Goal: Task Accomplishment & Management: Use online tool/utility

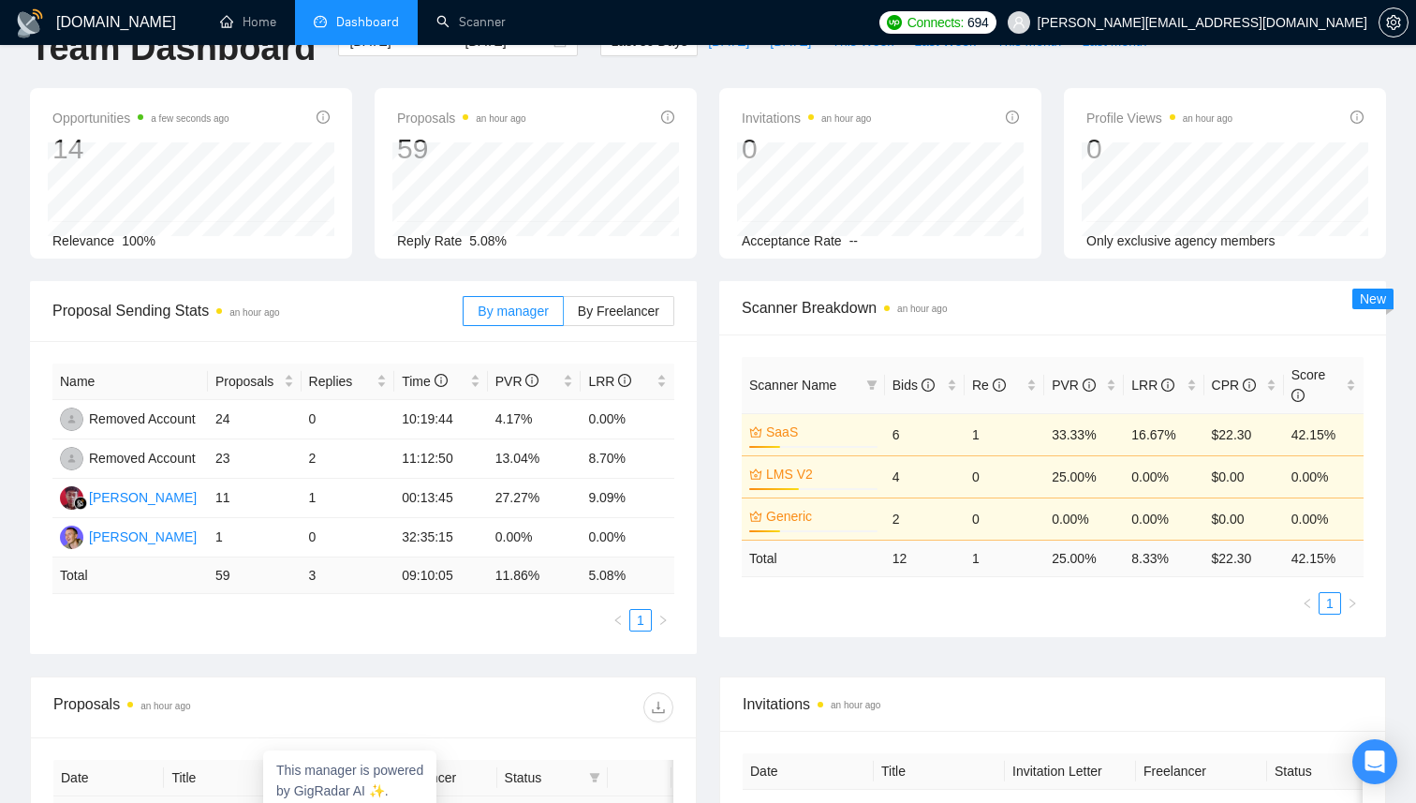
scroll to position [32, 0]
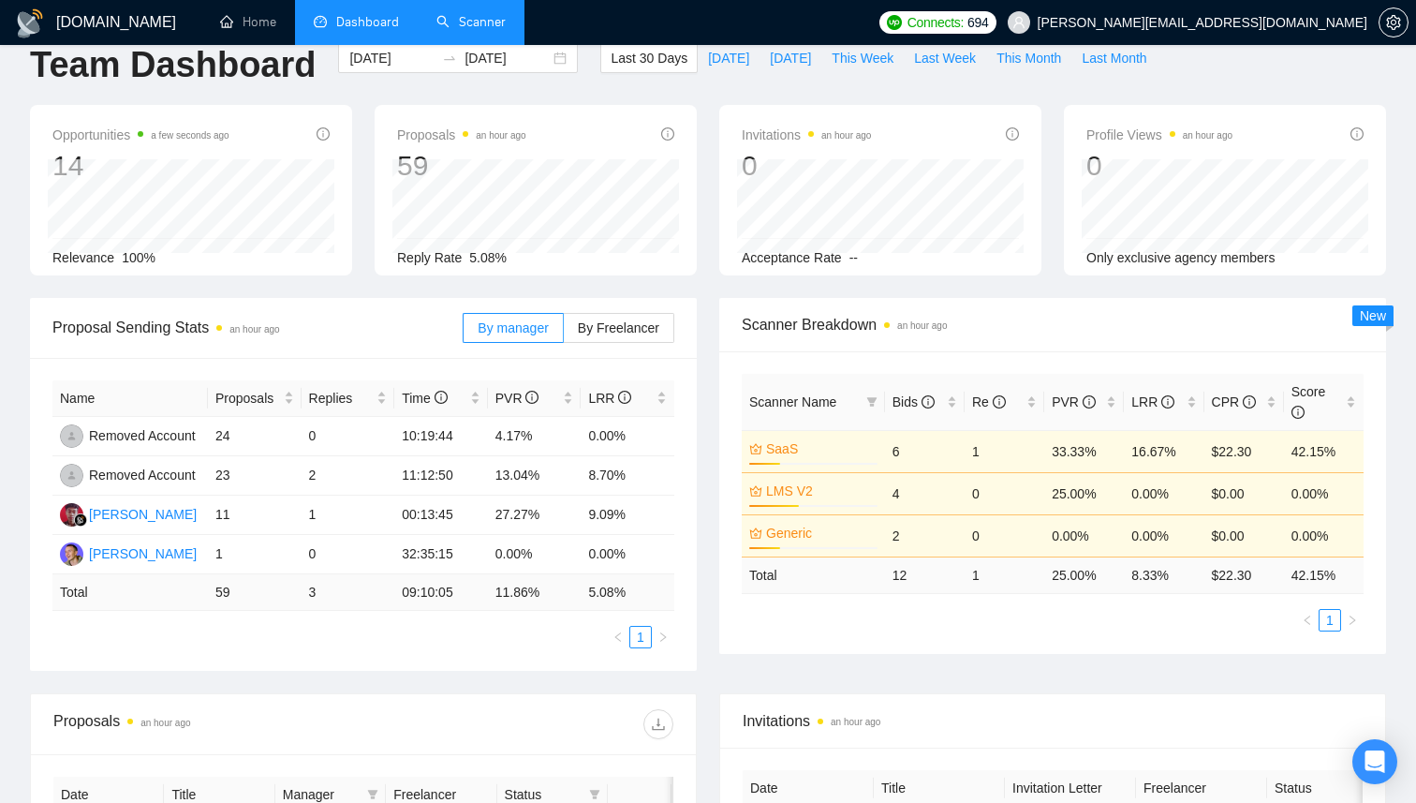
click at [444, 30] on link "Scanner" at bounding box center [471, 22] width 69 height 16
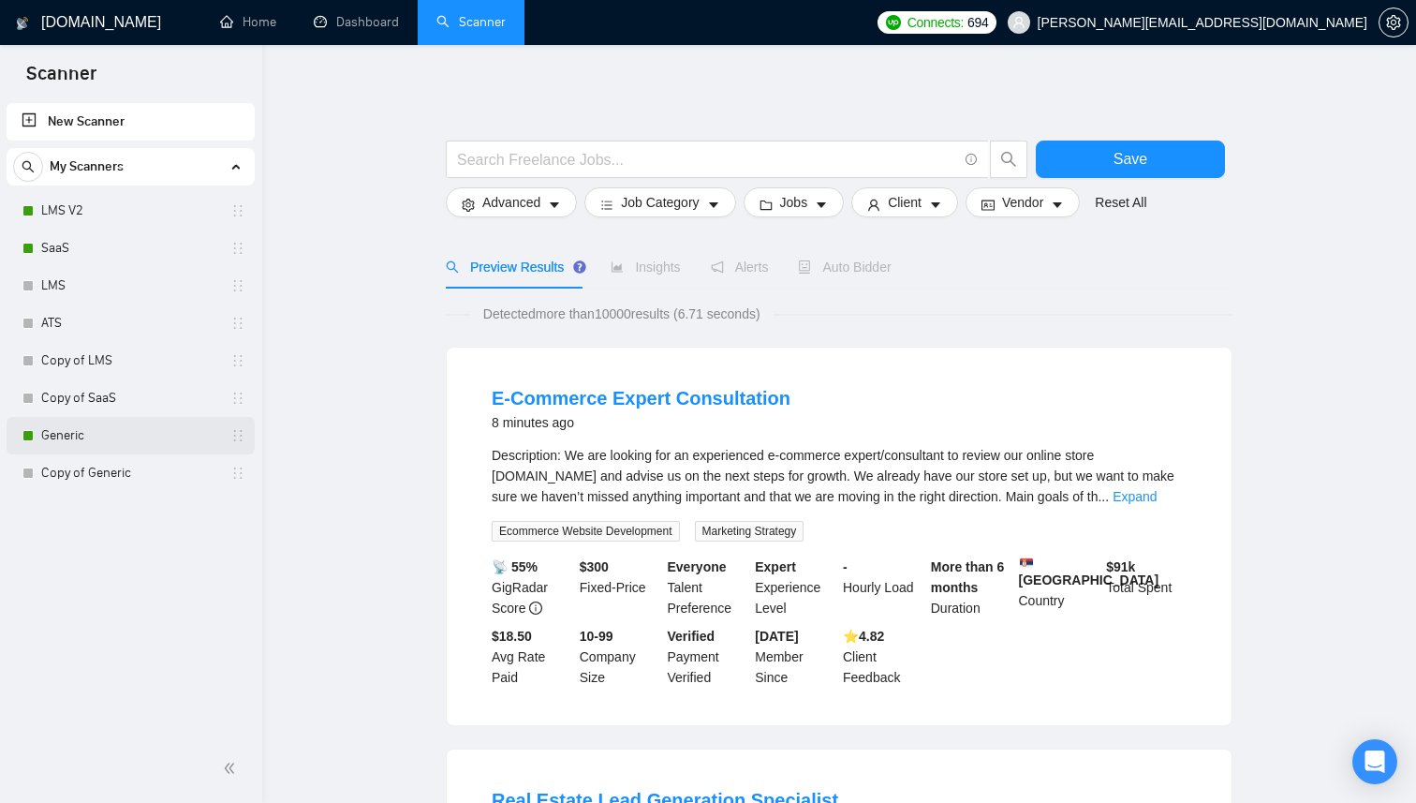
click at [159, 446] on link "Generic" at bounding box center [130, 435] width 178 height 37
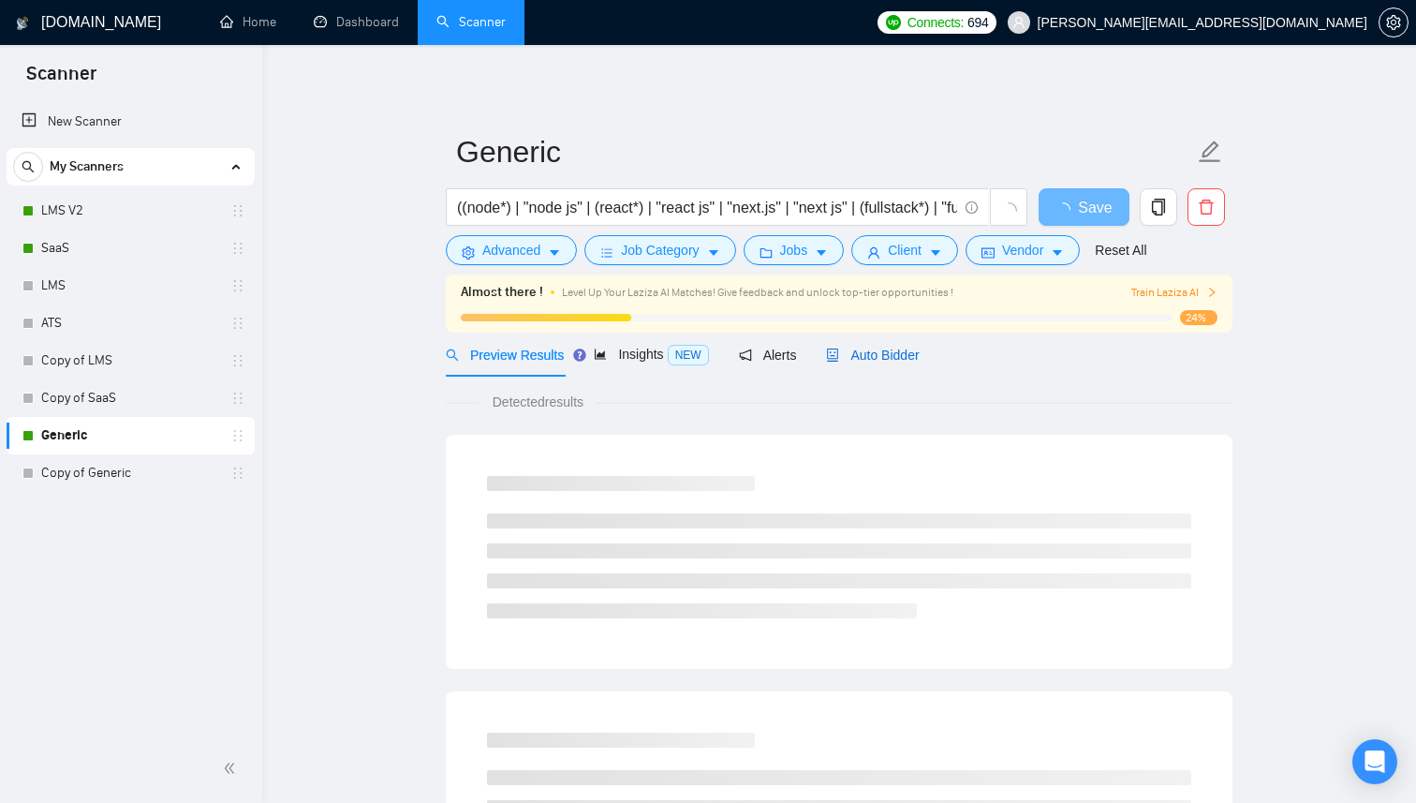
click at [876, 353] on span "Auto Bidder" at bounding box center [872, 355] width 93 height 15
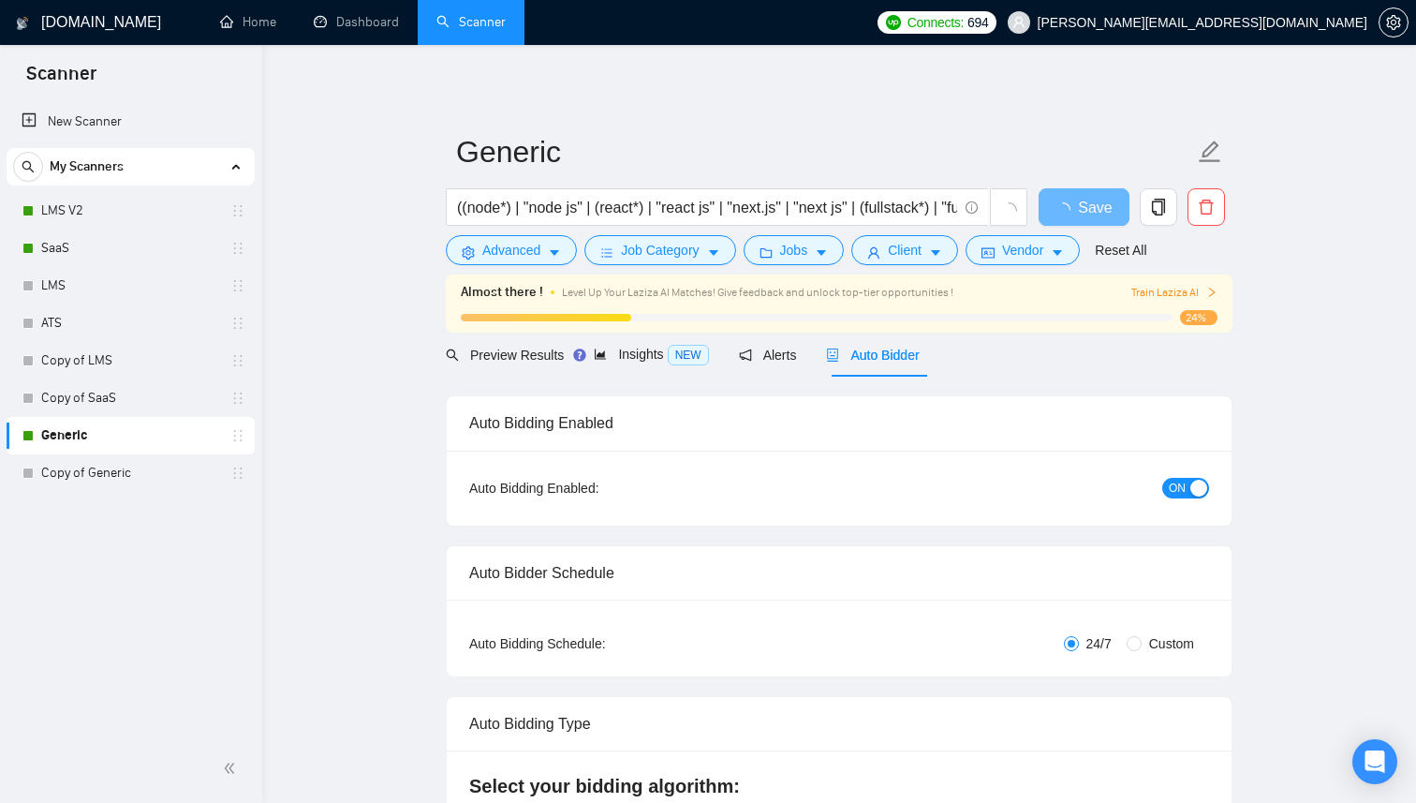
checkbox input "true"
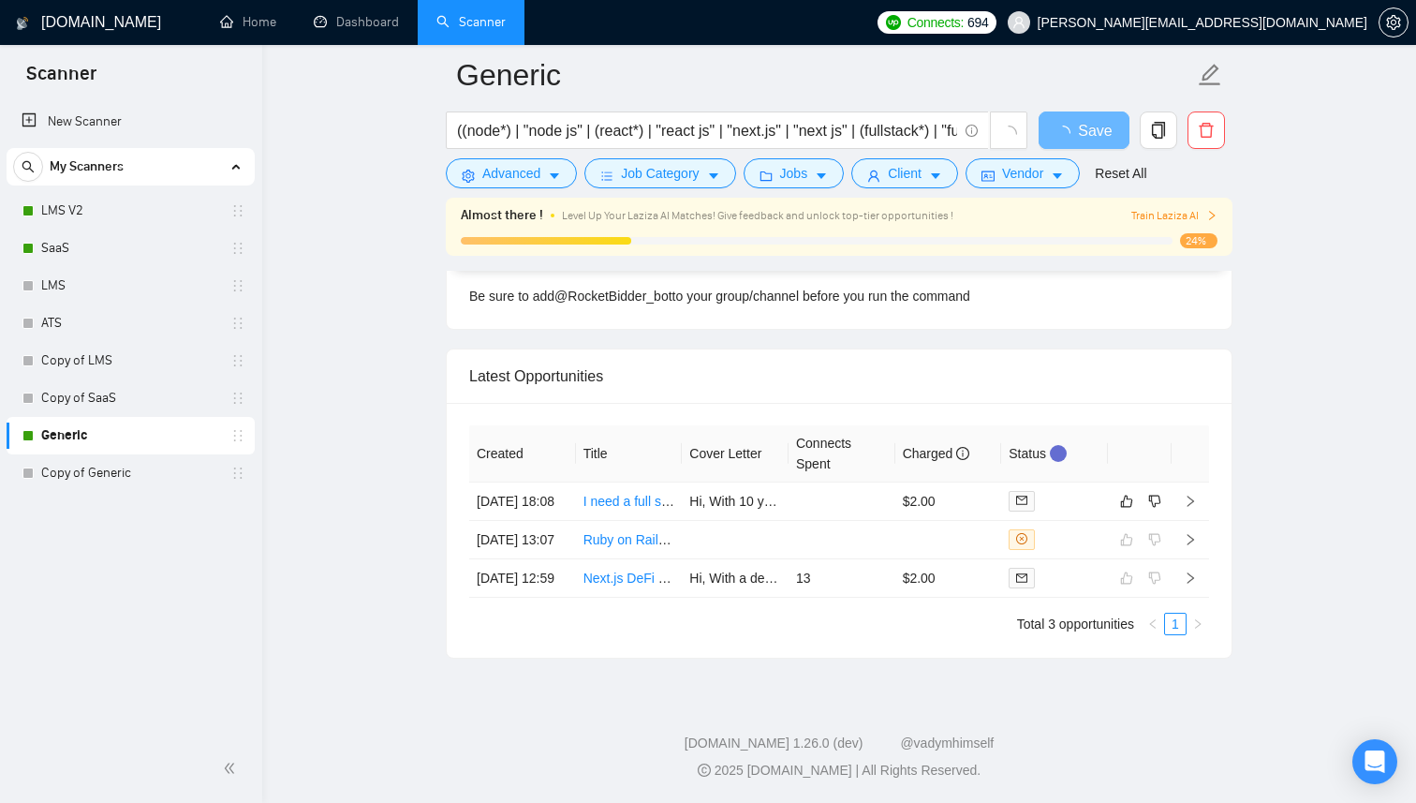
scroll to position [4574, 0]
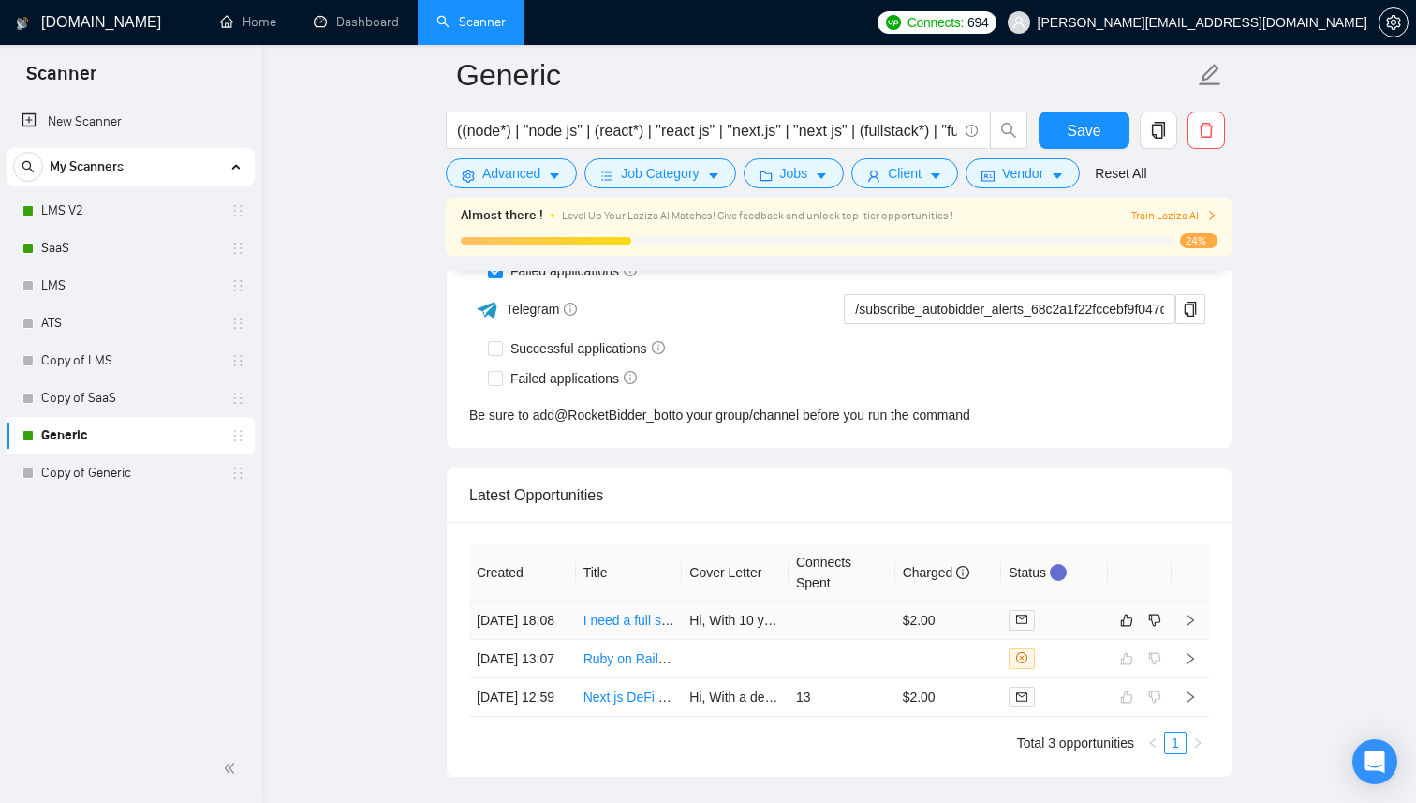
click at [823, 623] on td at bounding box center [842, 620] width 107 height 38
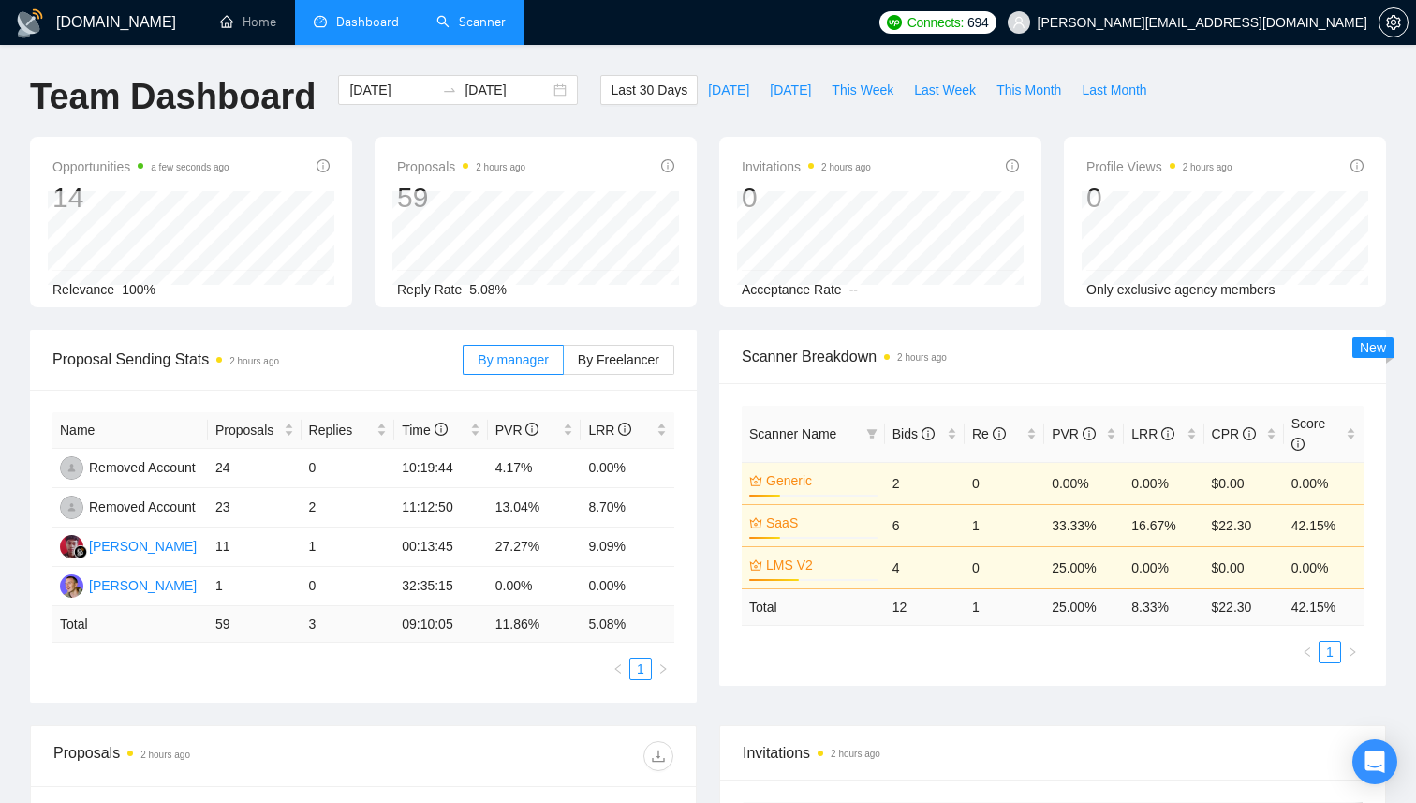
click at [447, 19] on link "Scanner" at bounding box center [471, 22] width 69 height 16
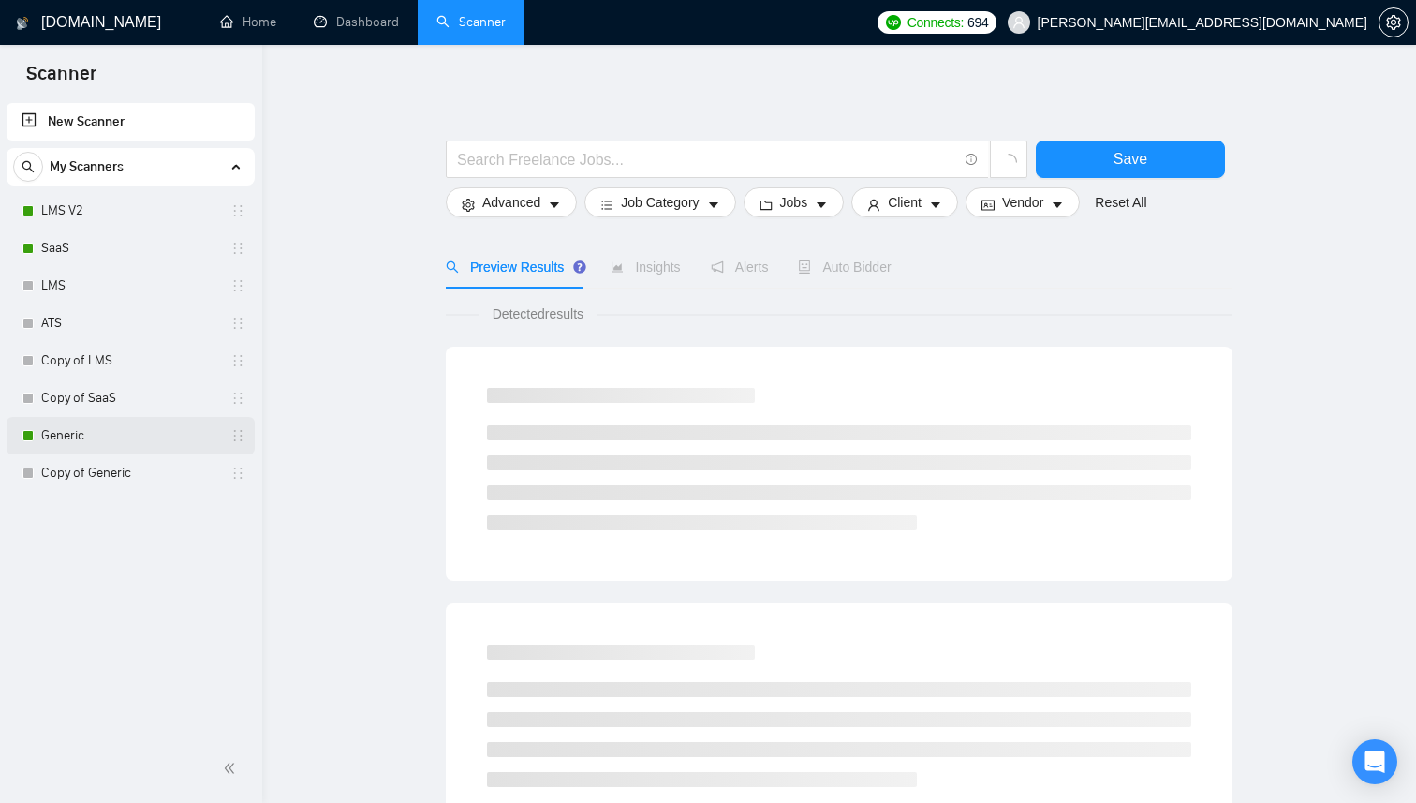
click at [83, 436] on link "Generic" at bounding box center [130, 435] width 178 height 37
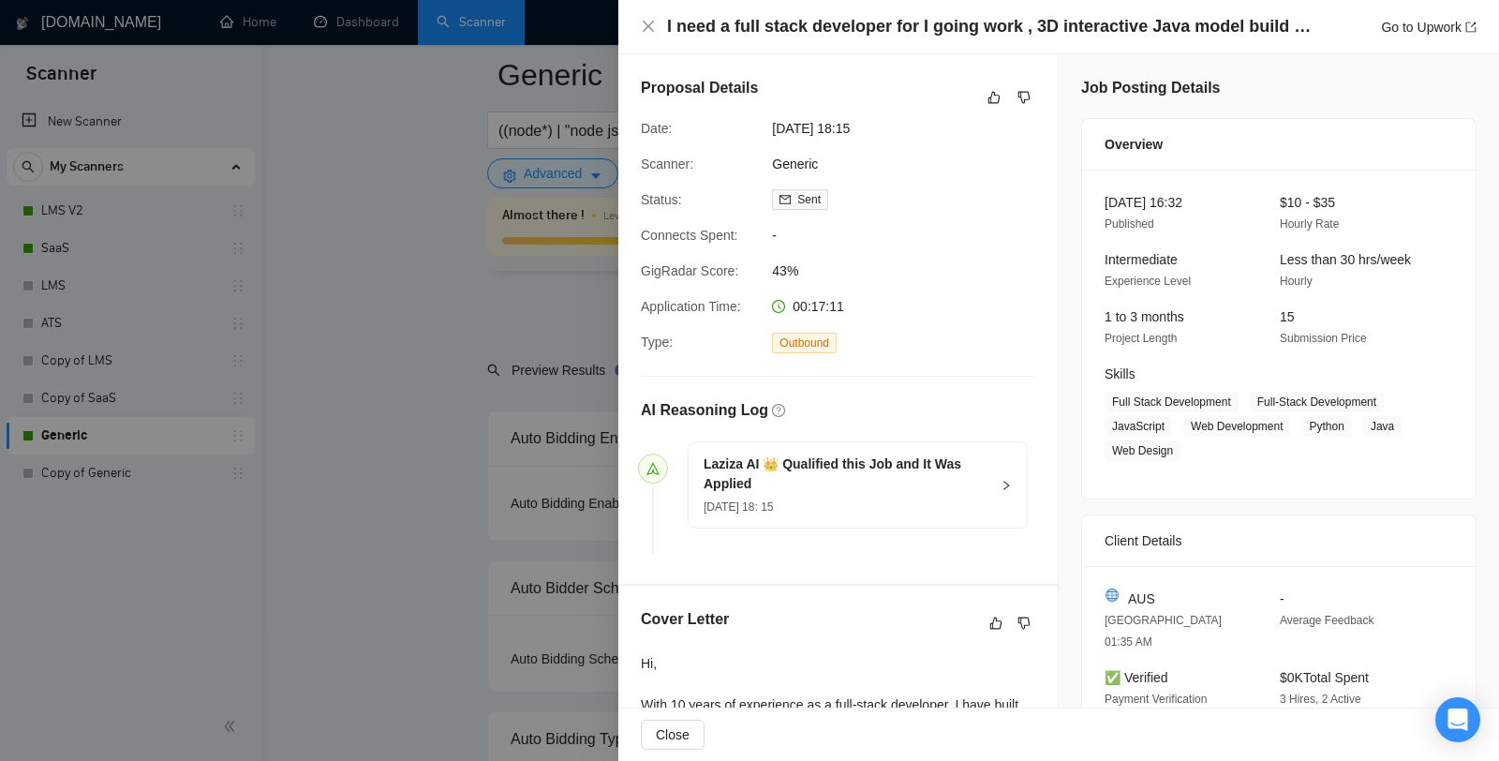
scroll to position [4574, 0]
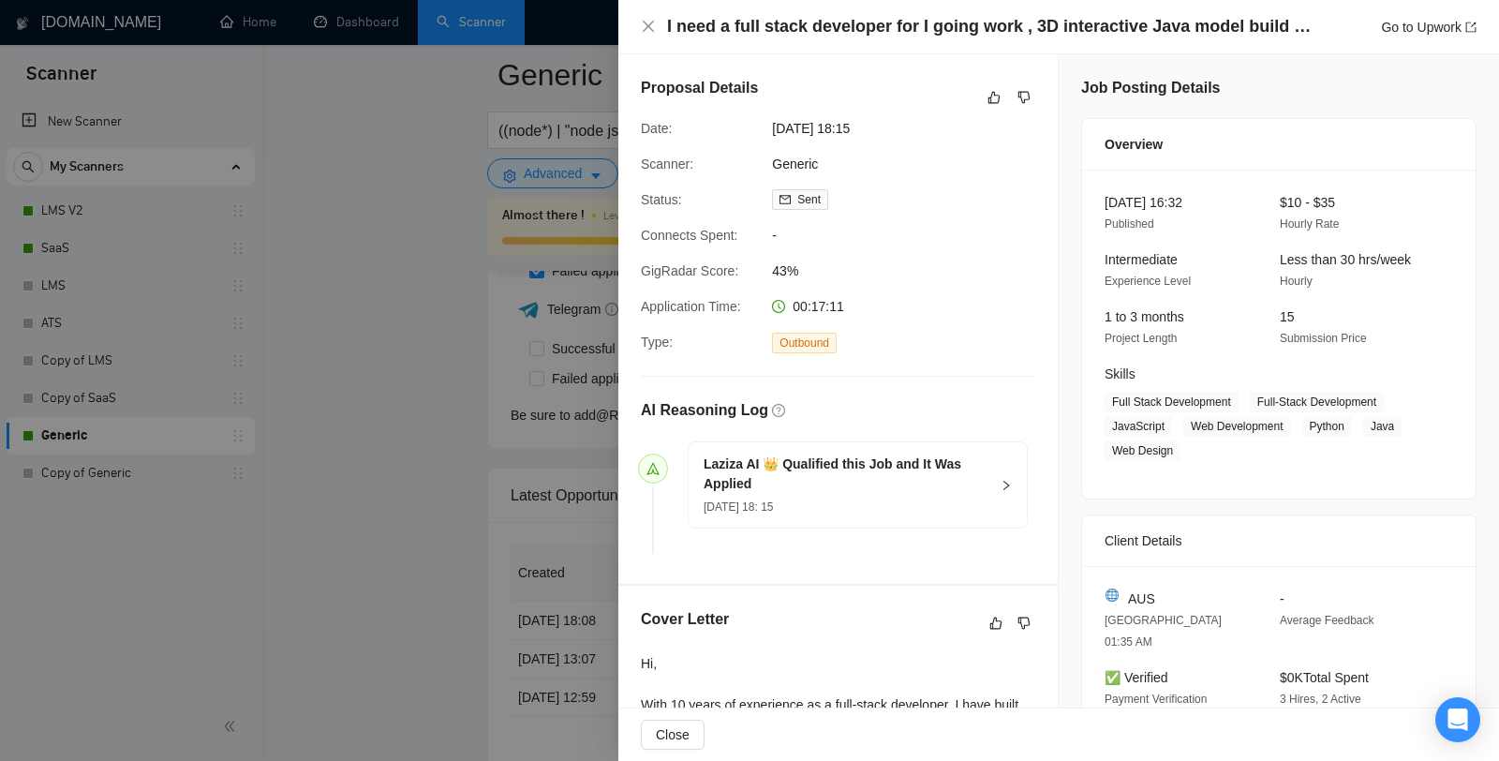
click at [362, 257] on div at bounding box center [749, 380] width 1499 height 761
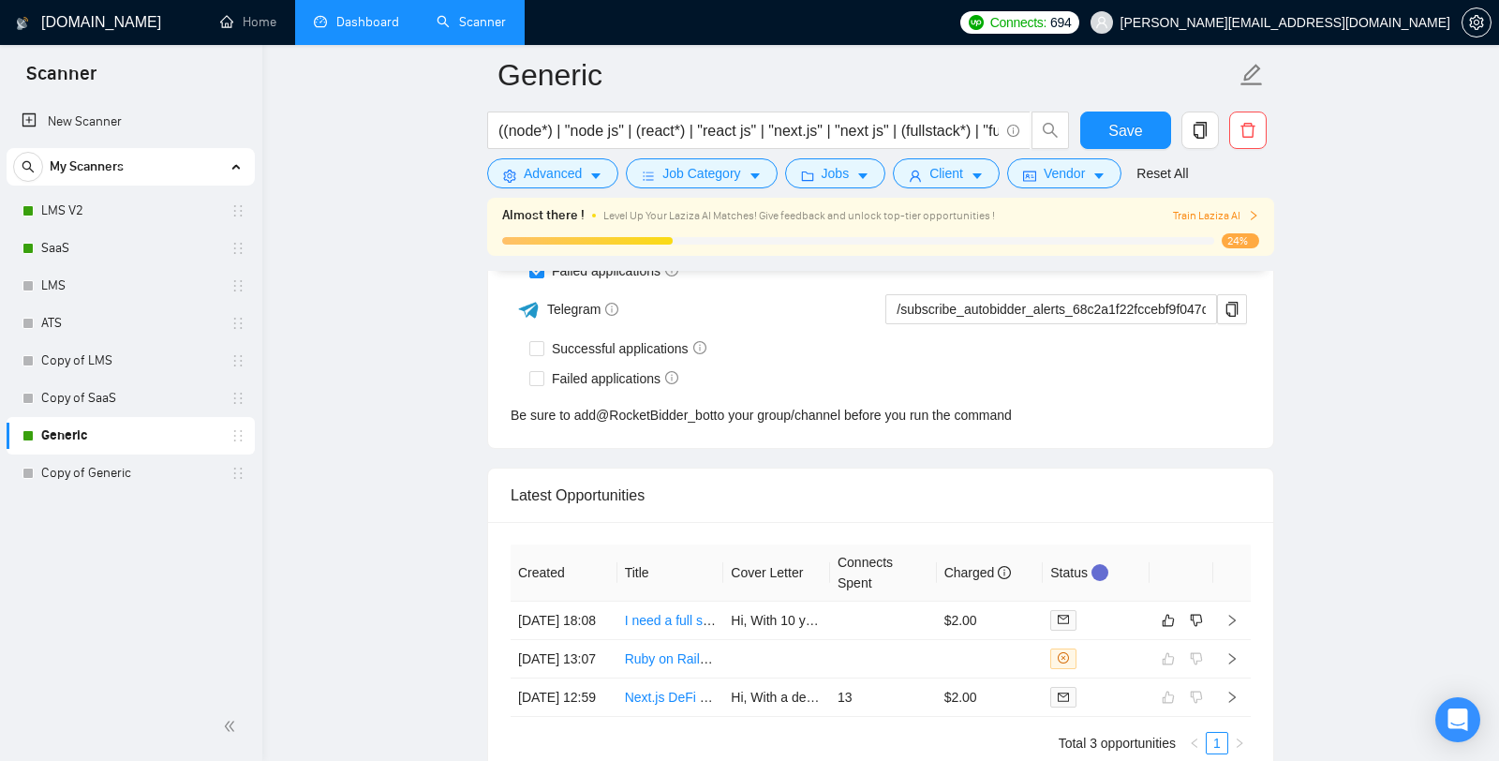
click at [348, 15] on link "Dashboard" at bounding box center [356, 22] width 85 height 16
